Goal: Book appointment/travel/reservation

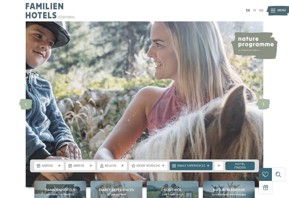
click at [44, 170] on div "Anreise" at bounding box center [48, 166] width 29 height 9
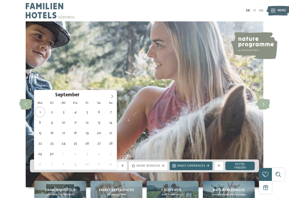
click at [110, 98] on span at bounding box center [112, 94] width 9 height 9
click at [111, 98] on icon at bounding box center [112, 96] width 4 height 4
click at [110, 98] on icon at bounding box center [112, 96] width 4 height 4
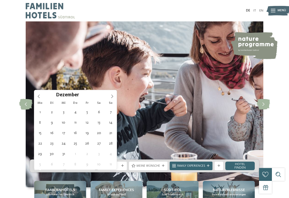
click at [110, 97] on span at bounding box center [112, 94] width 9 height 9
type input "****"
click at [113, 96] on icon at bounding box center [112, 95] width 2 height 3
click at [113, 97] on icon at bounding box center [112, 96] width 4 height 4
click at [111, 98] on span at bounding box center [112, 94] width 9 height 9
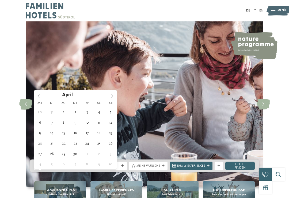
click at [111, 95] on icon at bounding box center [112, 96] width 4 height 4
type div "30.05.2026"
type input "****"
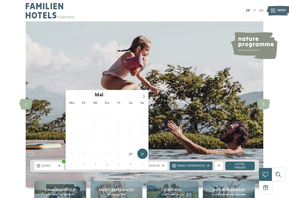
type div "06.06.2026"
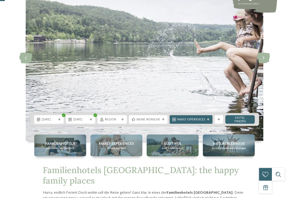
scroll to position [48, 0]
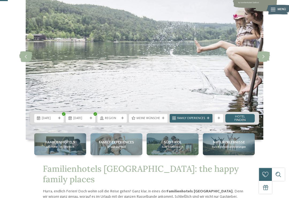
click at [111, 121] on span "Region" at bounding box center [112, 118] width 14 height 4
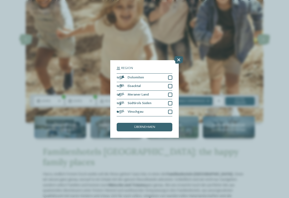
scroll to position [63, 0]
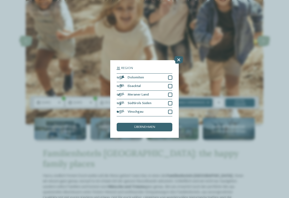
click at [129, 76] on span "Dolomiten" at bounding box center [136, 77] width 16 height 3
click at [131, 85] on span "Eisacktal" at bounding box center [134, 86] width 13 height 3
click at [132, 91] on div "Meraner Land" at bounding box center [145, 95] width 56 height 9
click at [134, 102] on span "Südtirols Süden" at bounding box center [140, 103] width 24 height 3
click at [133, 108] on div "Vinschgau" at bounding box center [145, 112] width 56 height 9
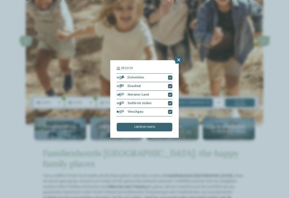
click at [129, 123] on div "übernehmen" at bounding box center [145, 127] width 56 height 9
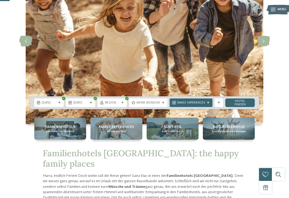
click at [135, 107] on div "Meine Wünsche" at bounding box center [148, 102] width 39 height 9
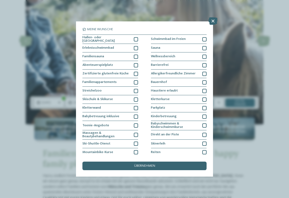
click at [87, 37] on span "Hallen- oder Schleusenbad" at bounding box center [106, 39] width 48 height 7
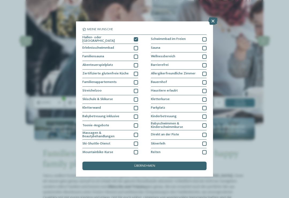
click at [93, 81] on span "Familienappartements" at bounding box center [99, 82] width 34 height 3
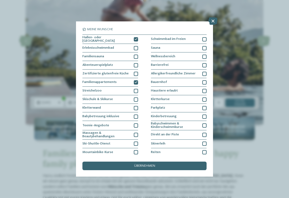
click at [156, 40] on span "Schwimmbad im Freien" at bounding box center [168, 38] width 35 height 3
click at [151, 47] on span "Sauna" at bounding box center [155, 47] width 9 height 3
click at [153, 55] on span "Wellnessbereich" at bounding box center [163, 56] width 24 height 3
click at [158, 72] on span "Allergikerfreundliche Zimmer" at bounding box center [173, 73] width 45 height 3
click at [120, 162] on div "übernehmen" at bounding box center [144, 166] width 124 height 9
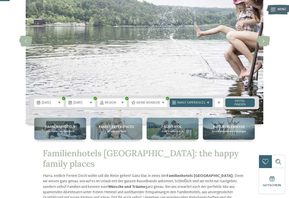
click at [180, 107] on div "Family Experiences" at bounding box center [191, 102] width 43 height 9
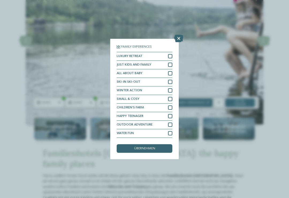
click at [126, 144] on div "übernehmen" at bounding box center [145, 148] width 56 height 9
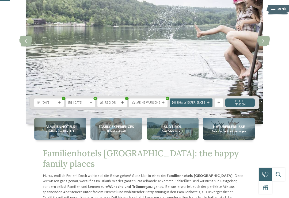
click at [254, 107] on link "Hotel finden" at bounding box center [239, 102] width 29 height 9
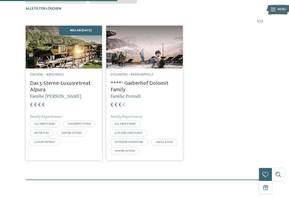
scroll to position [153, 0]
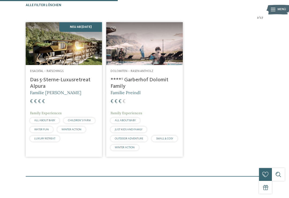
click at [48, 56] on img at bounding box center [64, 43] width 76 height 43
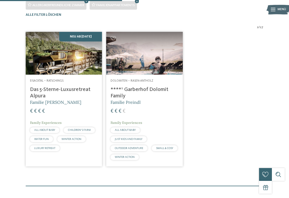
scroll to position [159, 0]
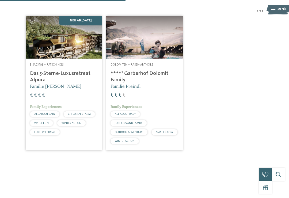
click at [122, 56] on img at bounding box center [144, 37] width 76 height 43
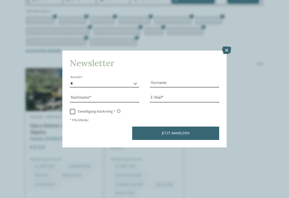
scroll to position [111, 0]
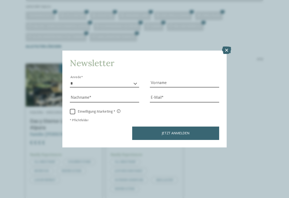
click at [222, 47] on icon at bounding box center [226, 50] width 9 height 7
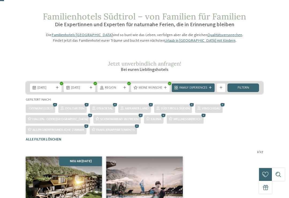
scroll to position [0, 0]
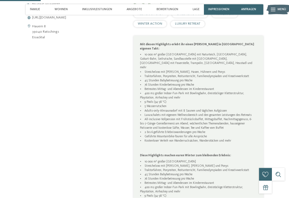
scroll to position [211, 0]
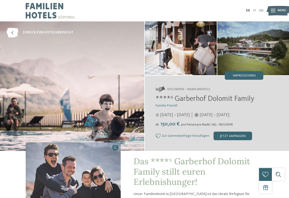
click at [232, 136] on div "jetzt anfragen" at bounding box center [233, 136] width 39 height 9
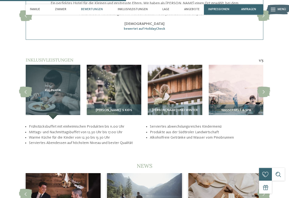
scroll to position [772, 0]
